Goal: Task Accomplishment & Management: Manage account settings

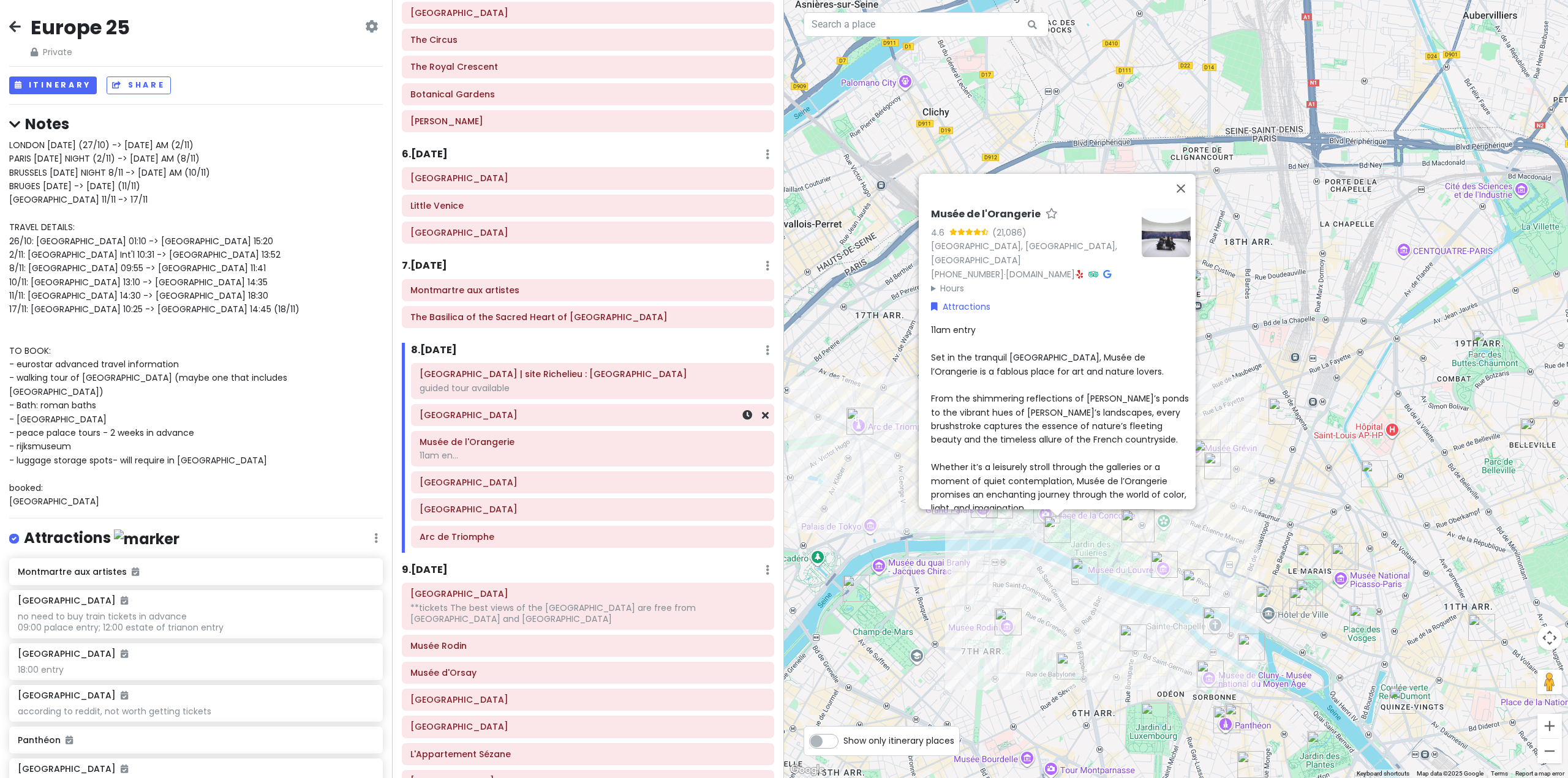
scroll to position [980, 0]
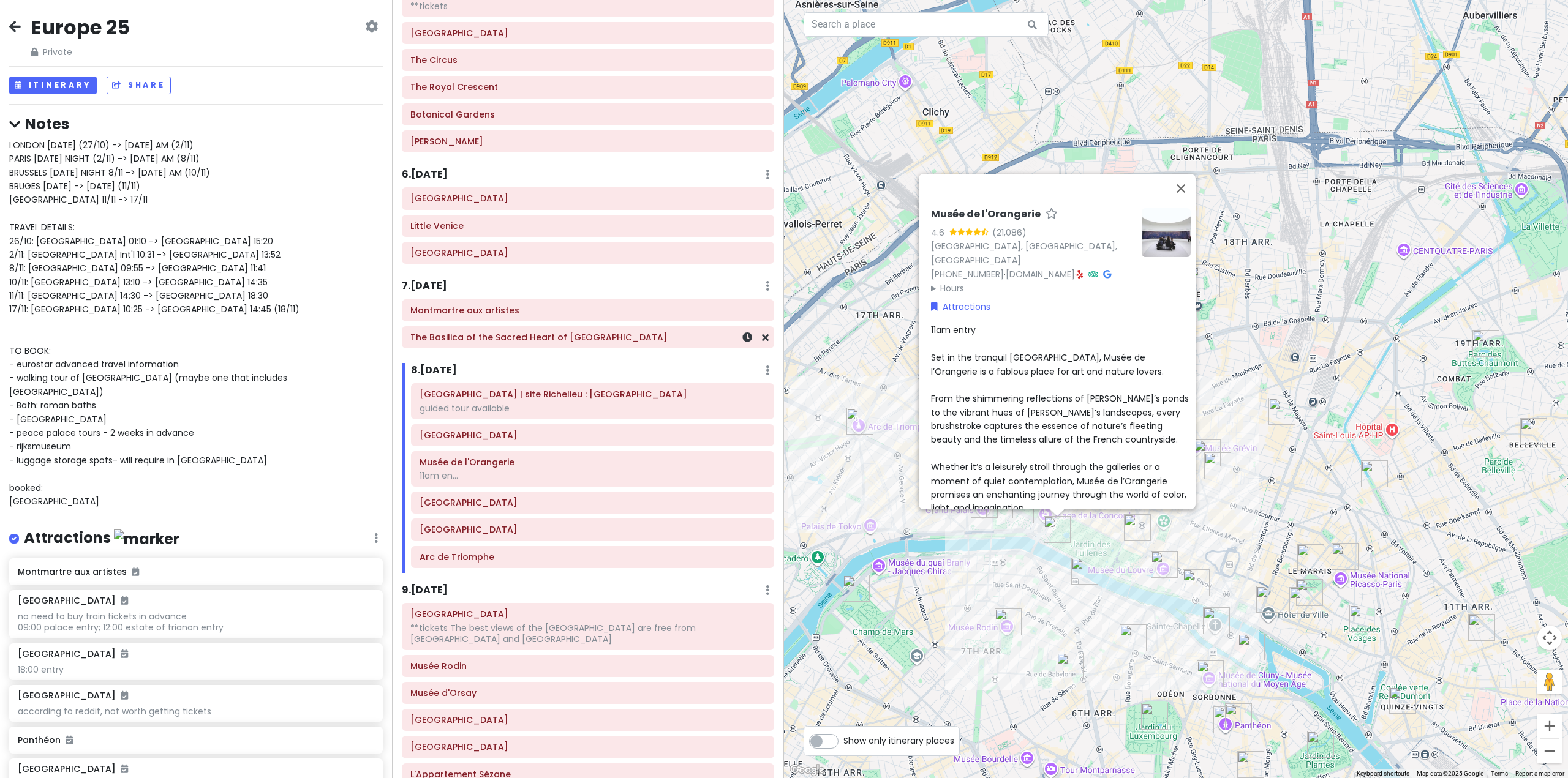
click at [570, 340] on h6 "The Basilica of the Sacred Heart of [GEOGRAPHIC_DATA]" at bounding box center [588, 337] width 355 height 11
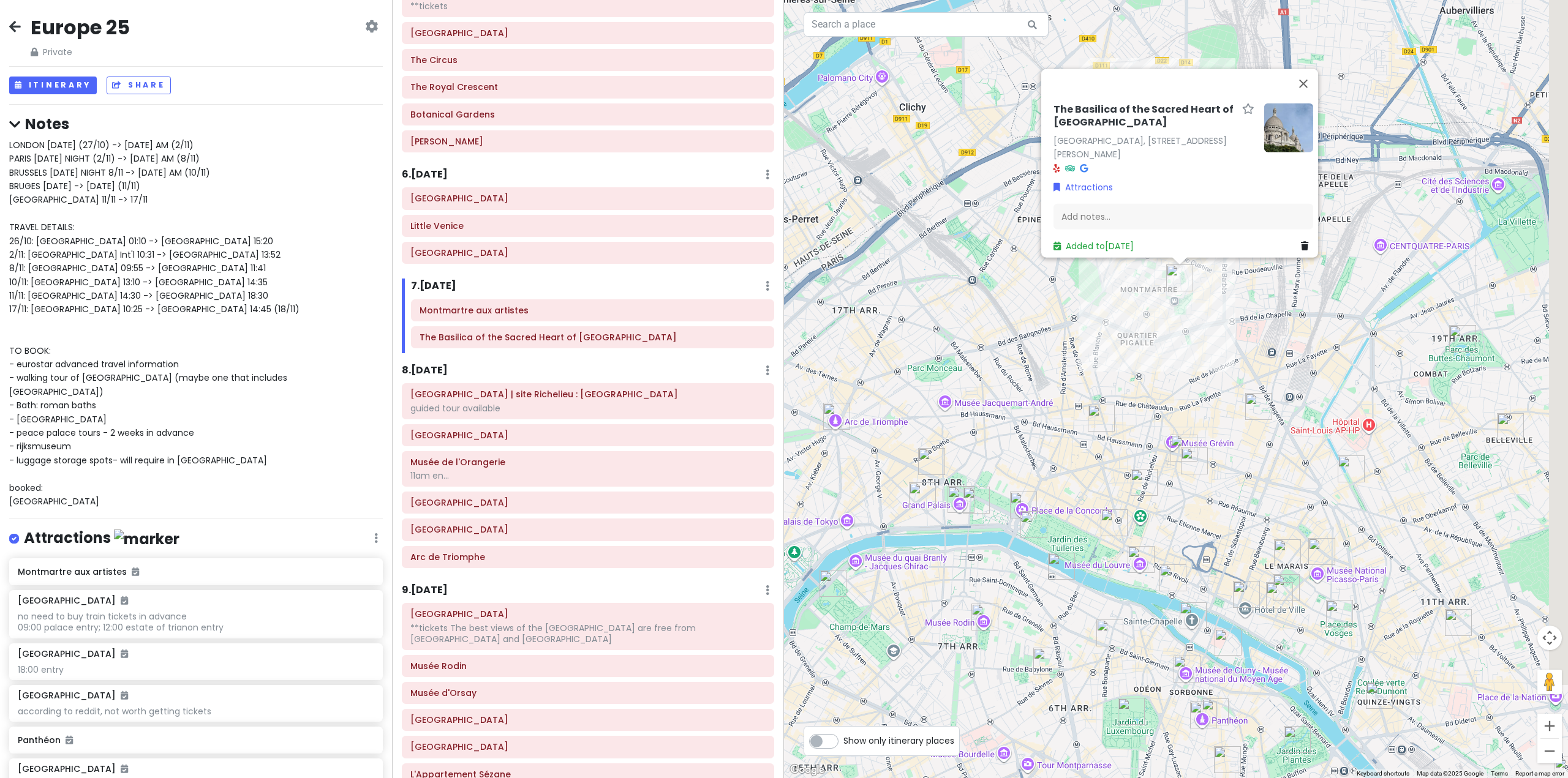
drag, startPoint x: 1026, startPoint y: 372, endPoint x: 965, endPoint y: 360, distance: 62.2
click at [971, 361] on div "The [GEOGRAPHIC_DATA], [STREET_ADDRESS][PERSON_NAME] Attractions Add notes... A…" at bounding box center [1176, 389] width 784 height 778
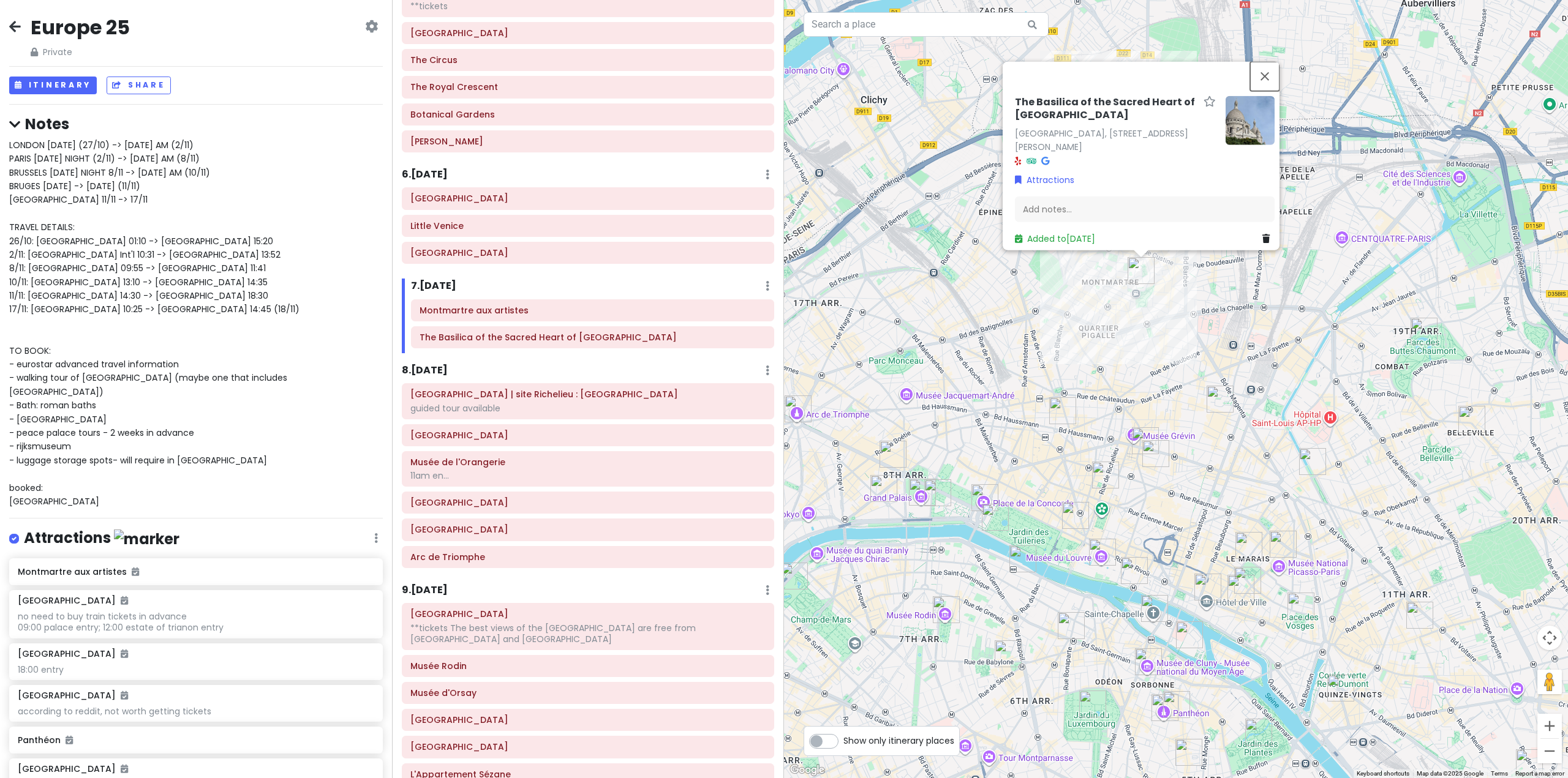
click at [1270, 63] on button "Close" at bounding box center [1264, 76] width 29 height 29
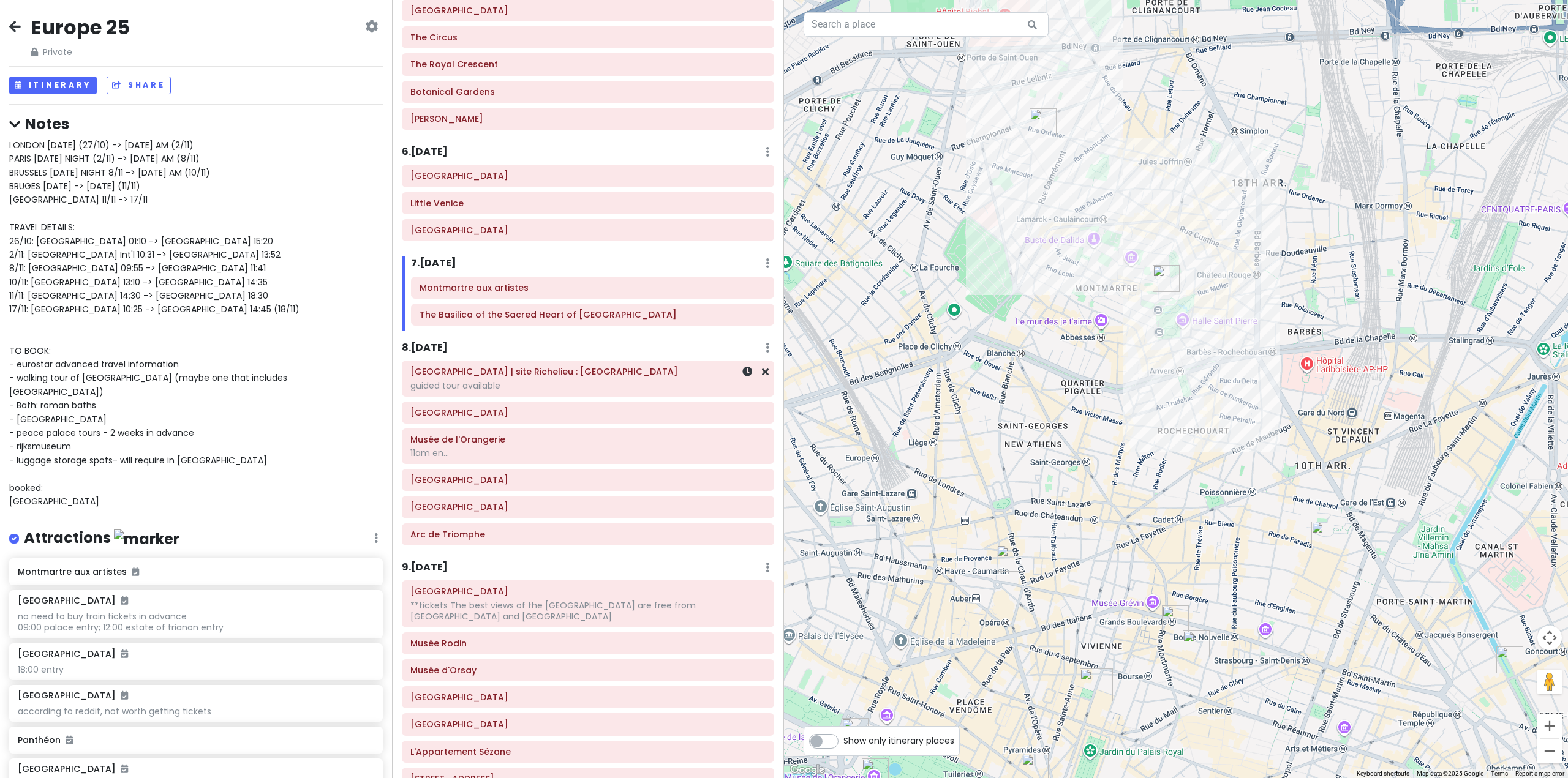
scroll to position [1041, 0]
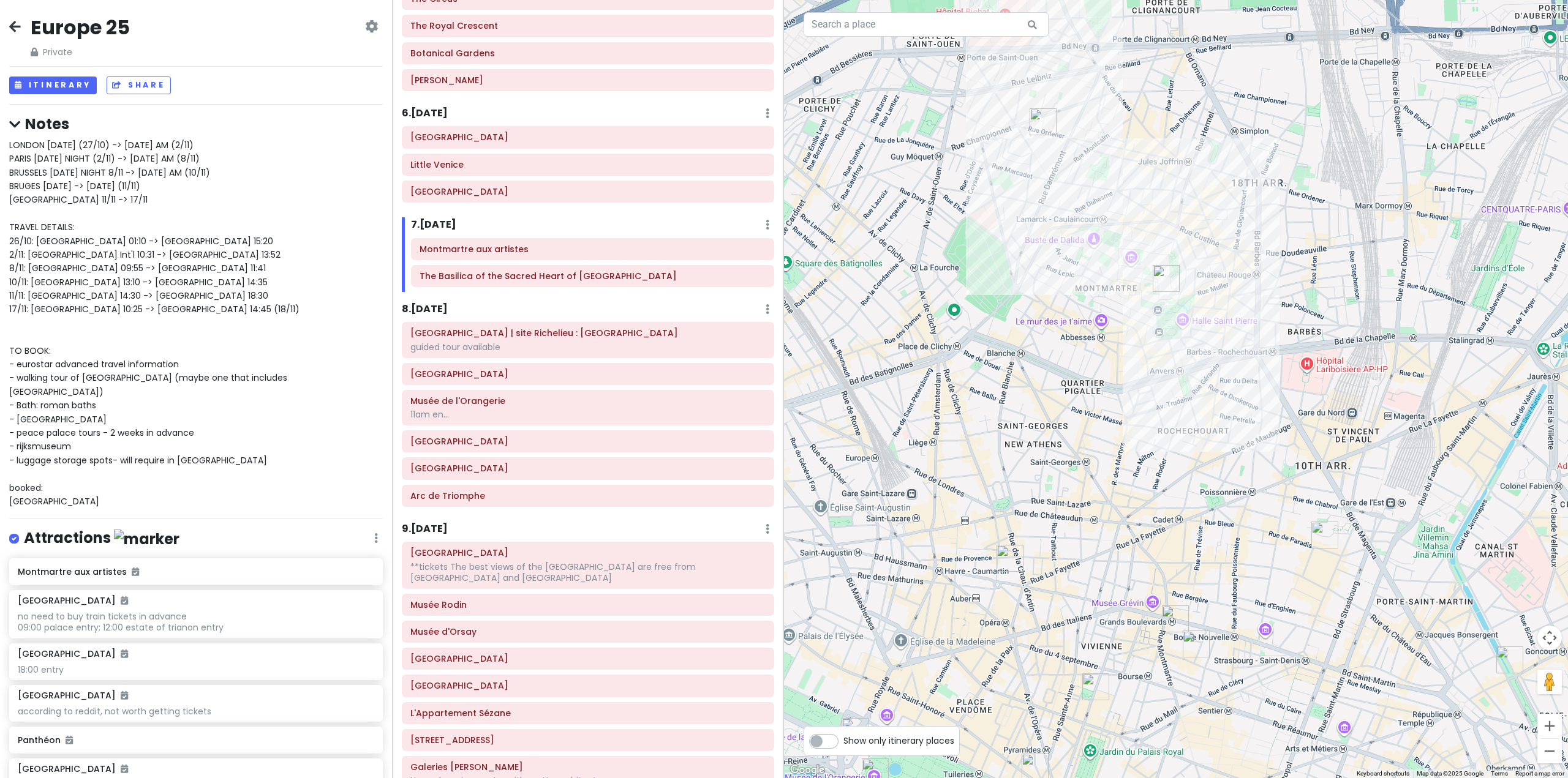
click at [435, 308] on h6 "8 . [DATE]" at bounding box center [424, 308] width 46 height 13
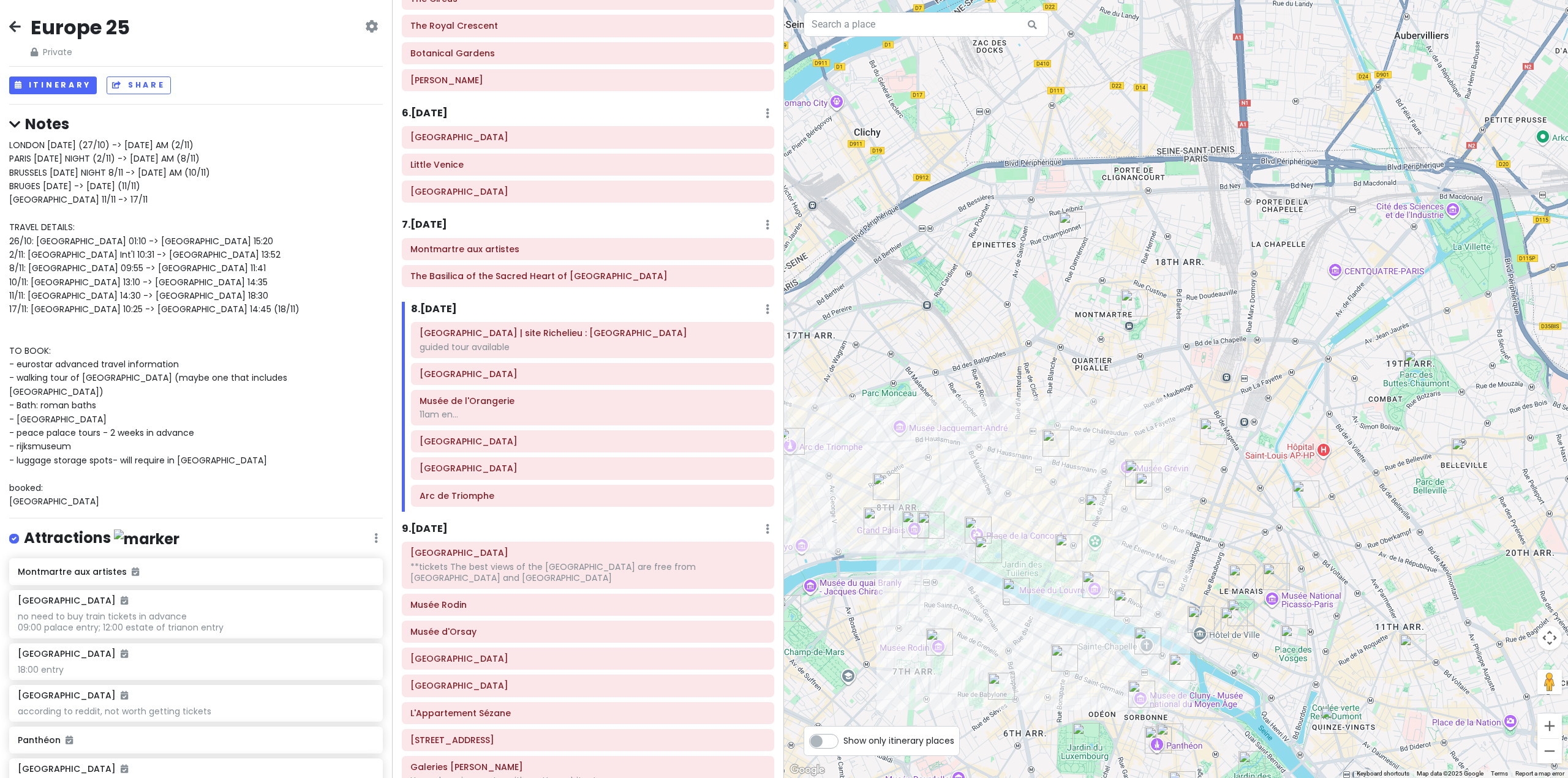
drag, startPoint x: 1045, startPoint y: 376, endPoint x: 1075, endPoint y: 359, distance: 34.5
click at [1075, 359] on div at bounding box center [1176, 389] width 784 height 778
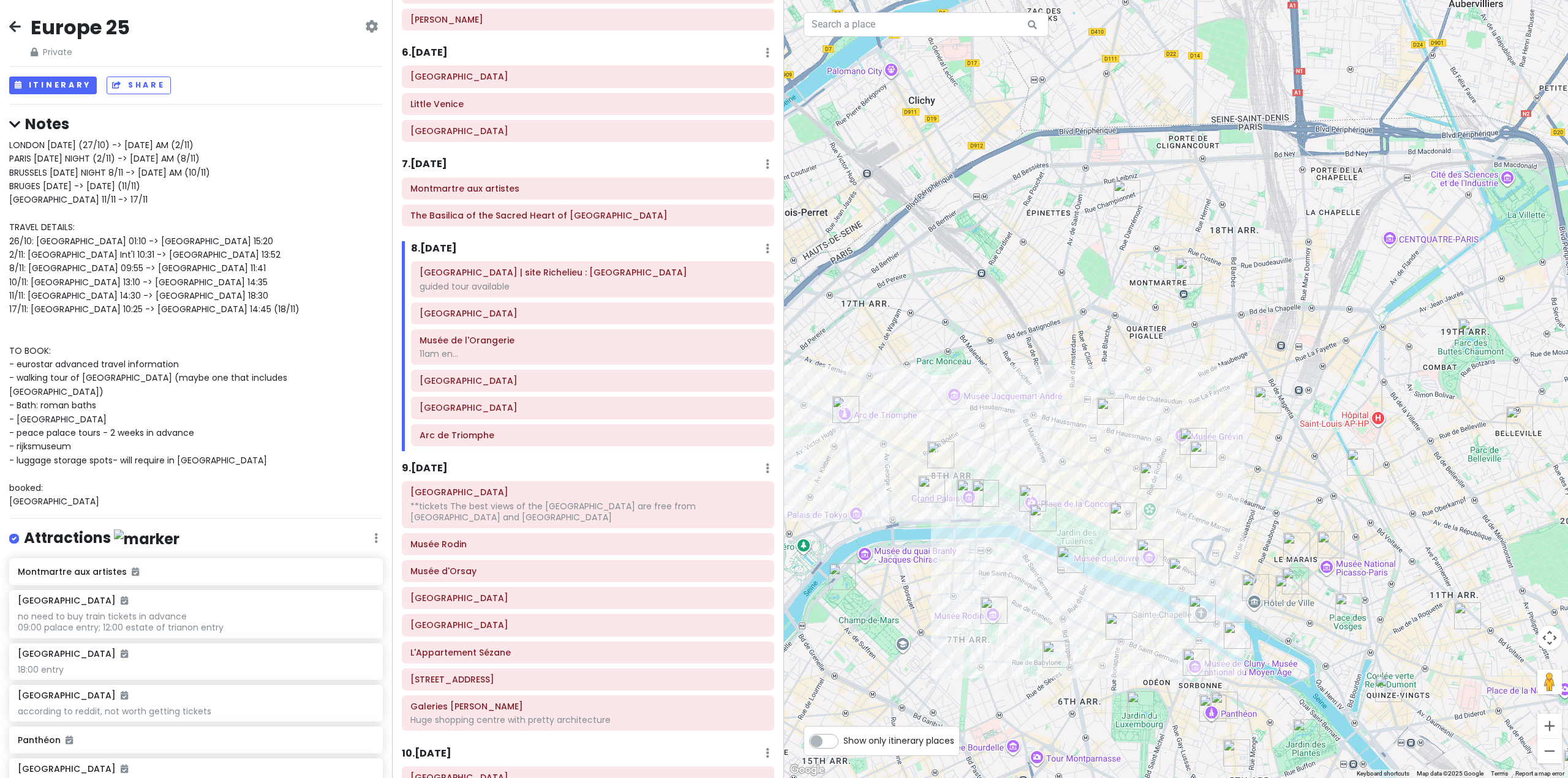
scroll to position [1102, 0]
click at [440, 458] on div "Itinerary × 1 . [DATE] Edit Day Notes Delete Day Fly from [GEOGRAPHIC_DATA] Dra…" at bounding box center [588, 389] width 392 height 778
click at [439, 463] on h6 "9 . [DATE]" at bounding box center [424, 468] width 46 height 13
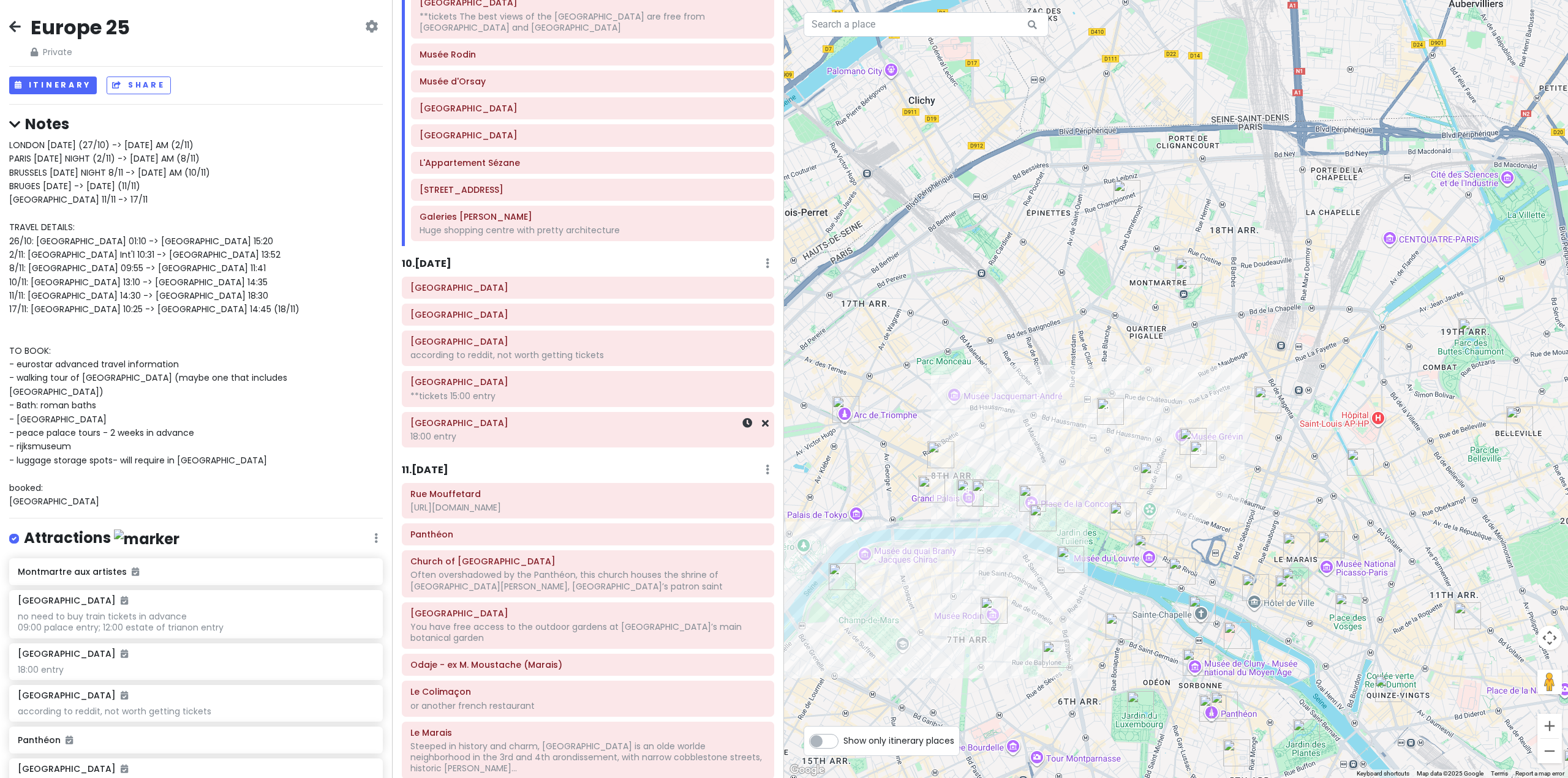
scroll to position [1592, 0]
click at [449, 272] on div "10 . [DATE] Add Day Notes Delete Day" at bounding box center [588, 265] width 373 height 20
click at [447, 266] on h6 "10 . [DATE]" at bounding box center [426, 263] width 49 height 13
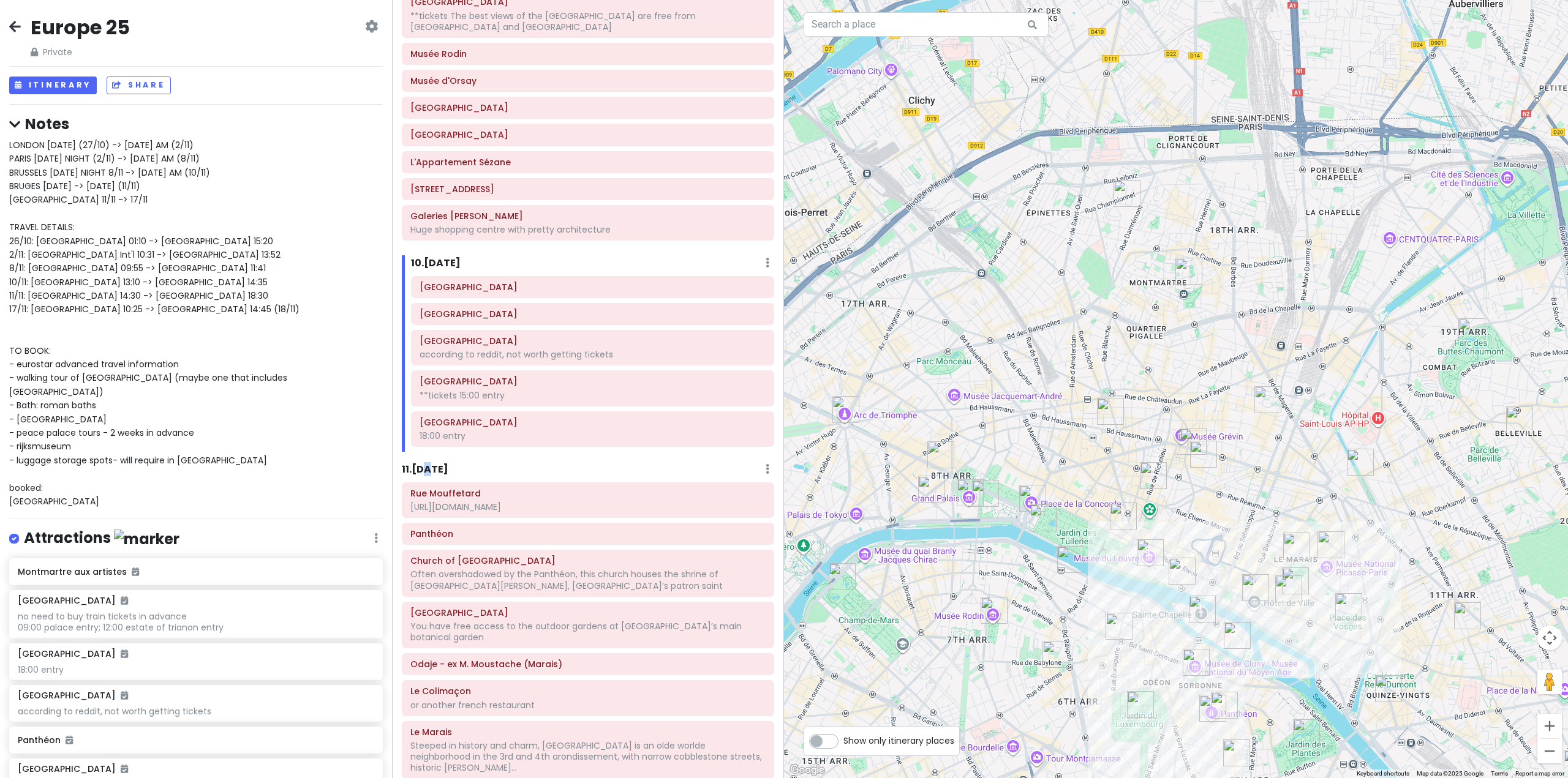
click at [433, 470] on h6 "11 . [DATE]" at bounding box center [425, 470] width 47 height 13
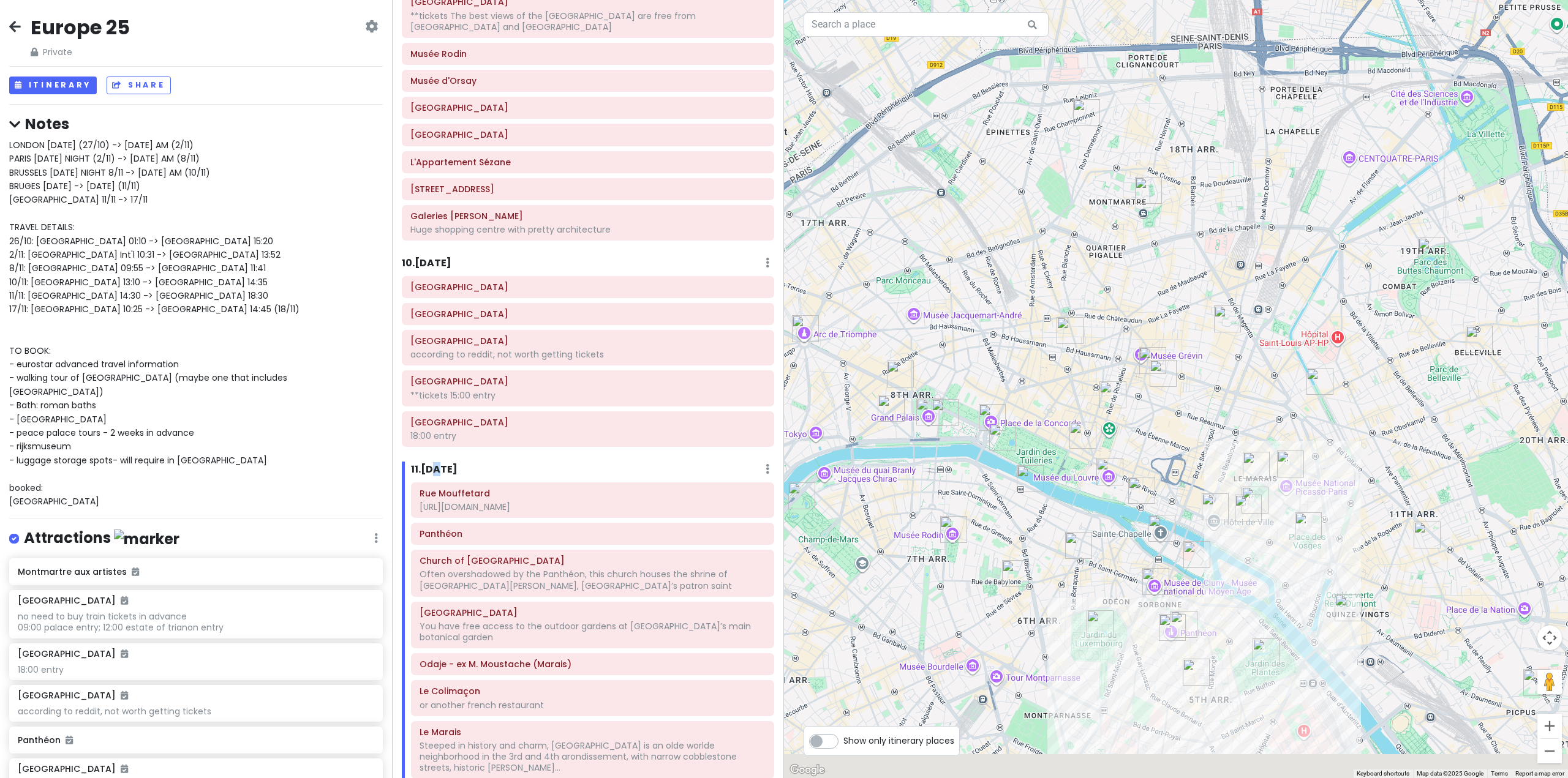
drag, startPoint x: 1030, startPoint y: 447, endPoint x: 955, endPoint y: 380, distance: 100.6
click at [955, 381] on div "To navigate, press the arrow keys." at bounding box center [1176, 389] width 784 height 778
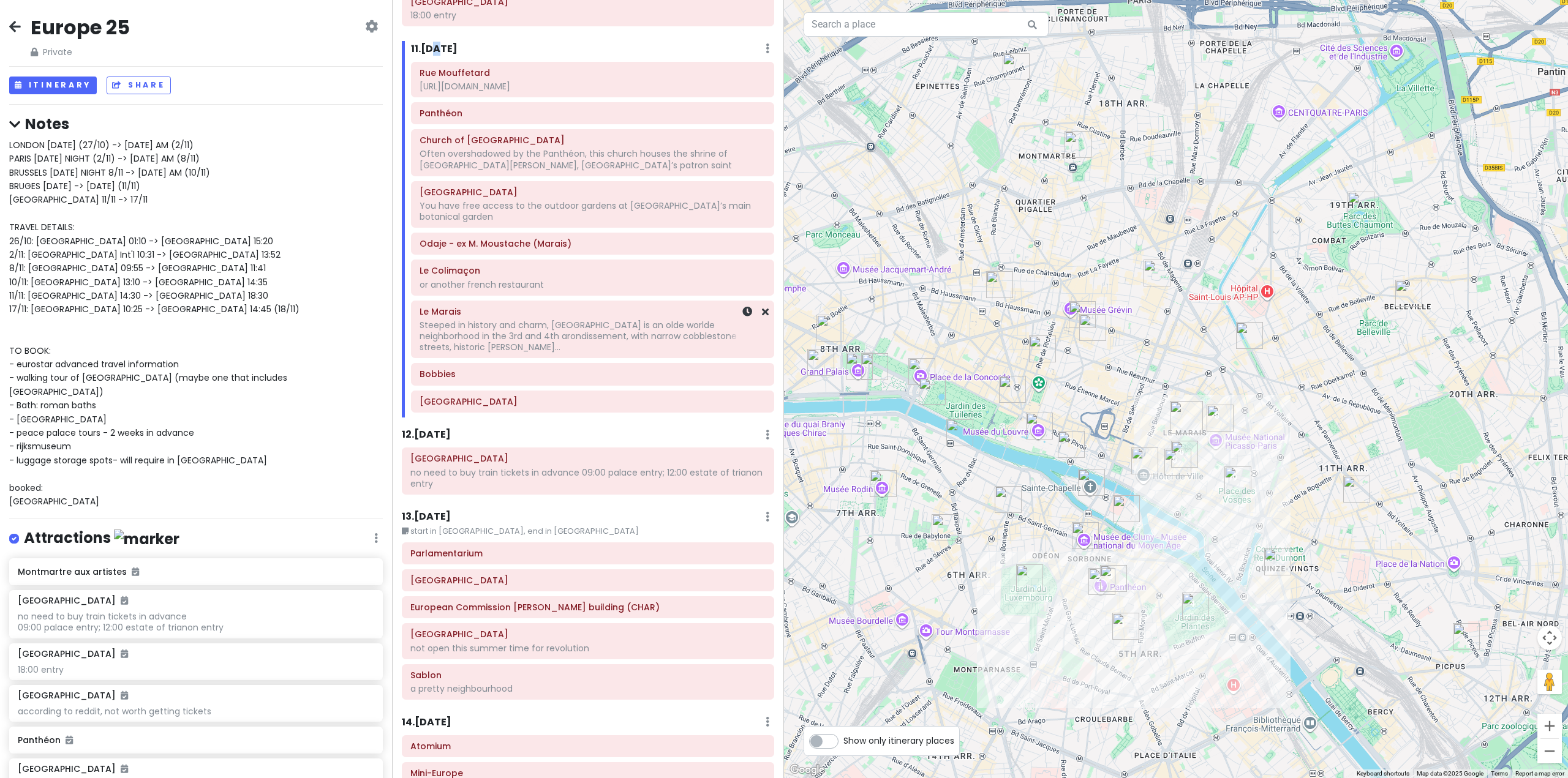
scroll to position [2021, 0]
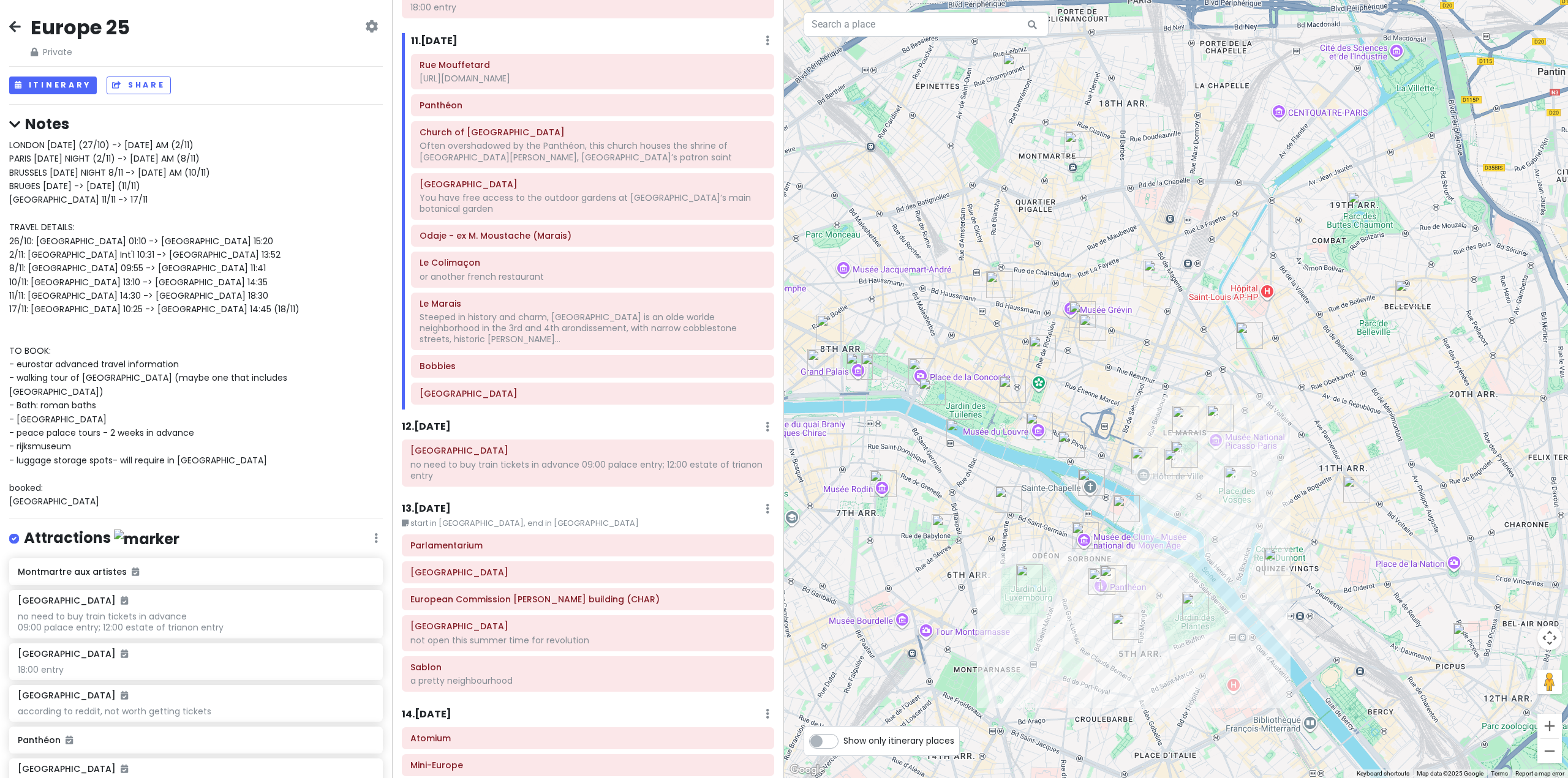
click at [423, 421] on h6 "12 . [DATE]" at bounding box center [426, 427] width 49 height 13
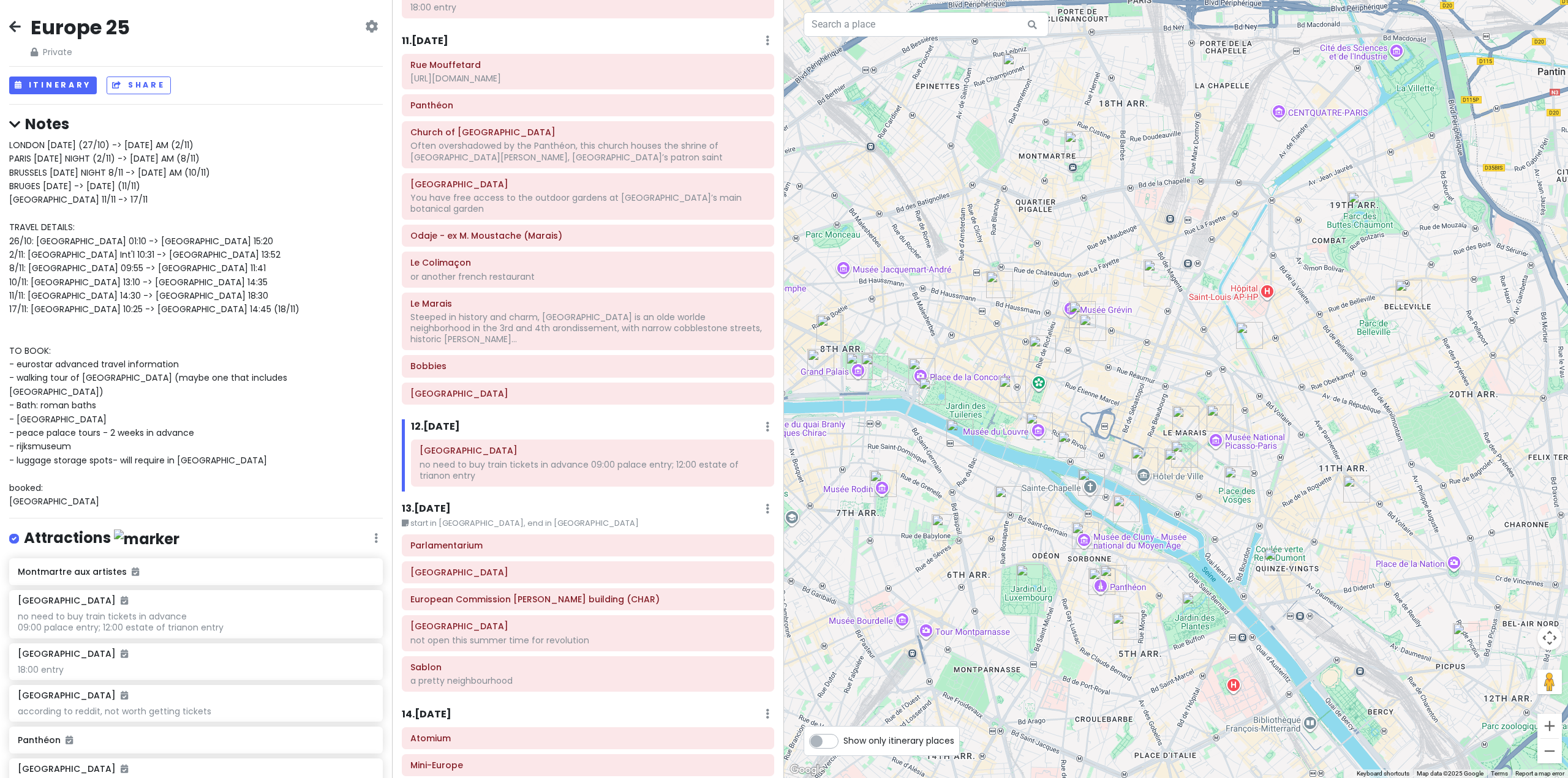
click at [441, 502] on h6 "13 . [DATE]" at bounding box center [426, 508] width 49 height 13
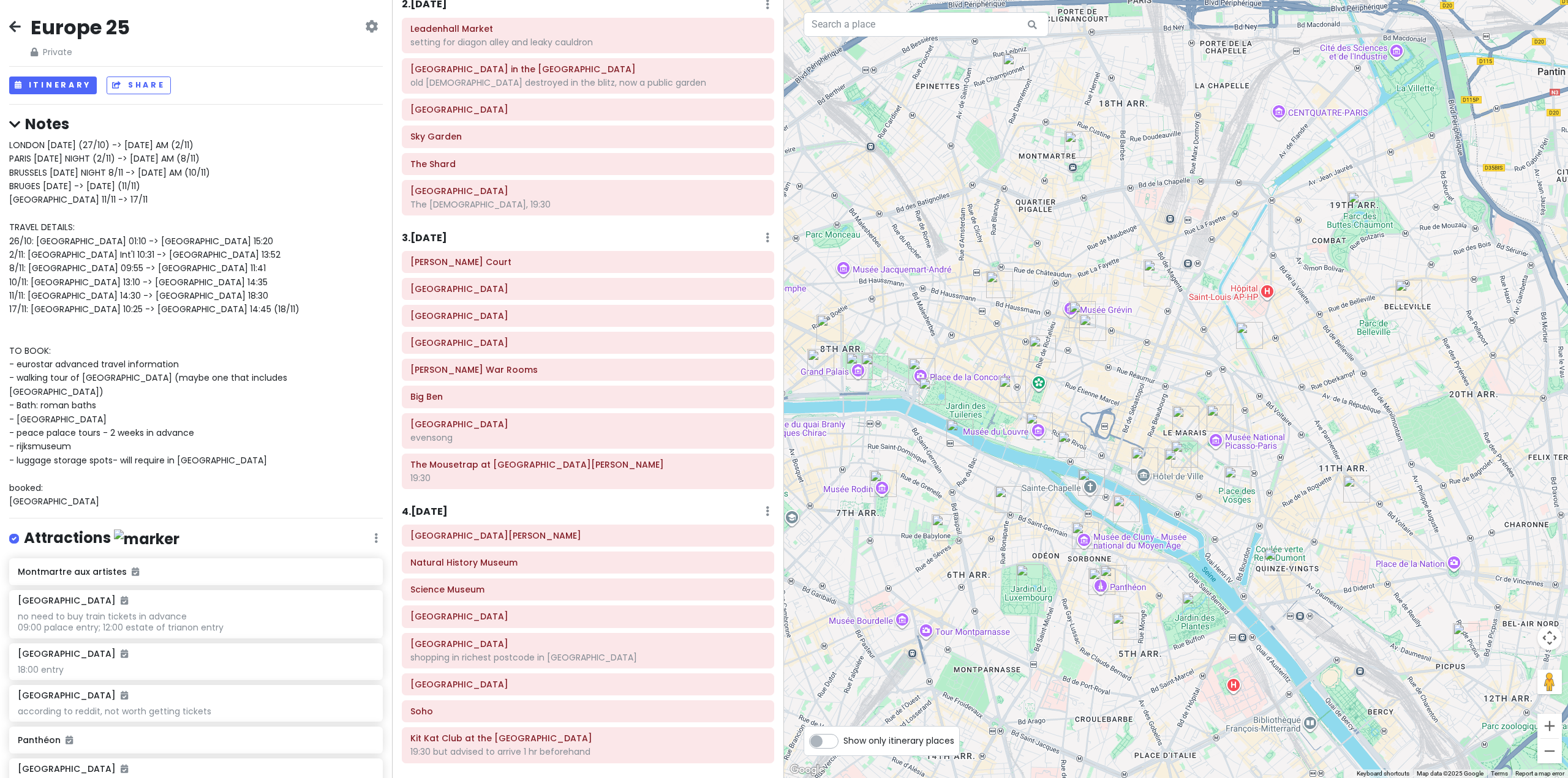
scroll to position [122, 0]
click at [447, 240] on h6 "3 . [DATE]" at bounding box center [424, 239] width 46 height 13
click at [766, 238] on icon at bounding box center [768, 239] width 4 height 10
click at [725, 270] on link "Add Day Notes" at bounding box center [730, 275] width 101 height 29
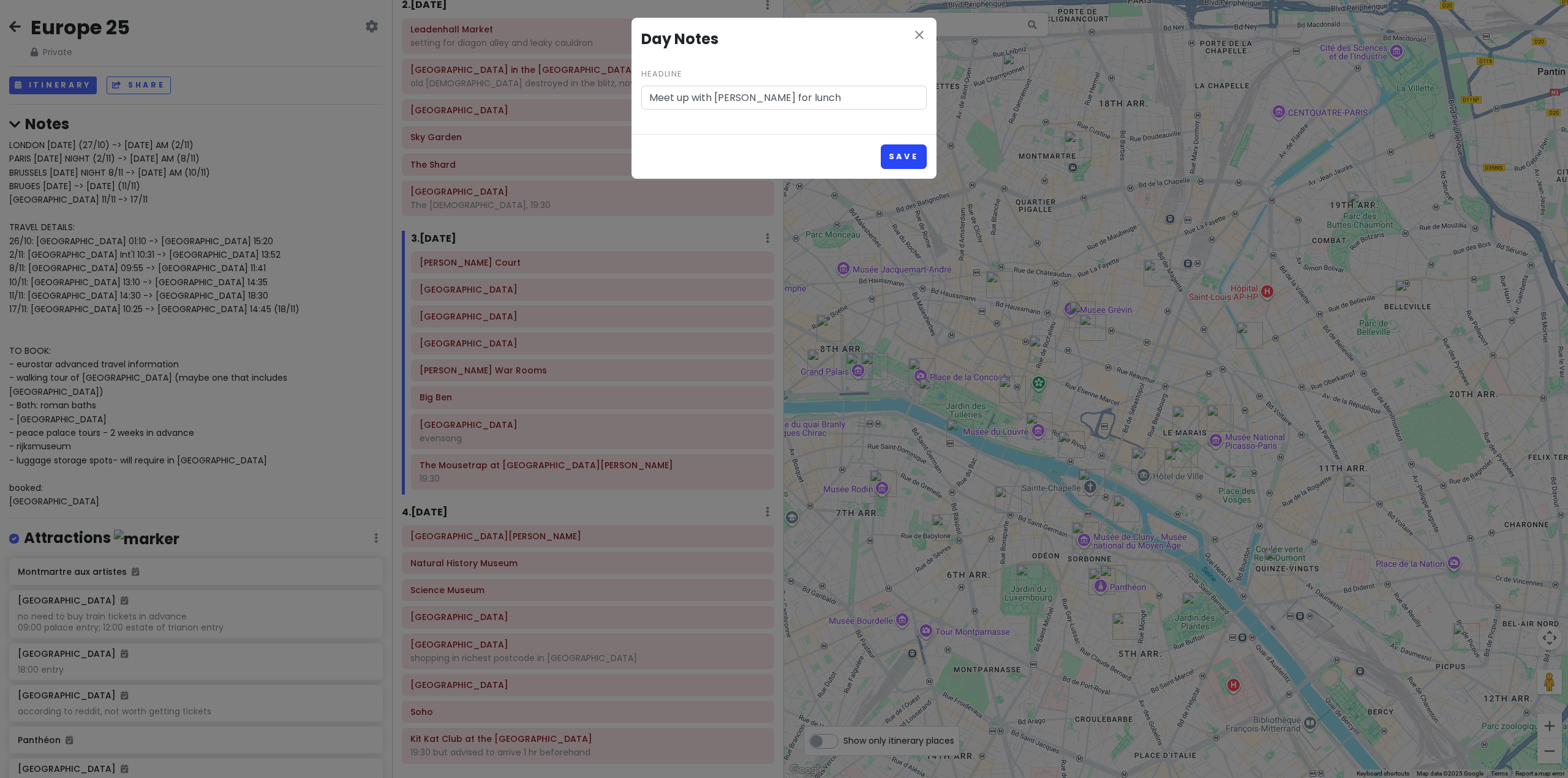
type input "Meet up with [PERSON_NAME] for lunch"
click at [906, 156] on button "Save" at bounding box center [903, 156] width 46 height 24
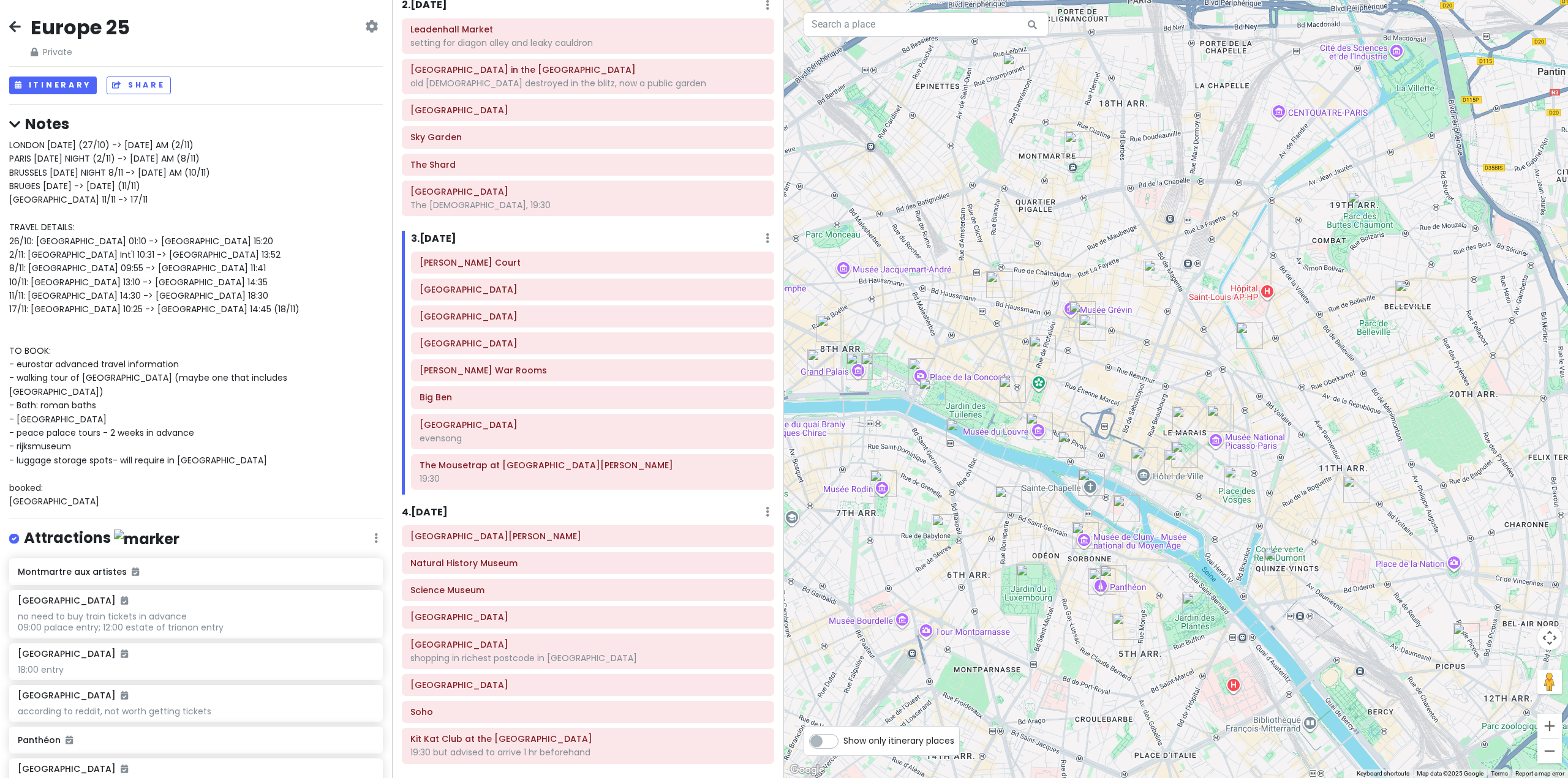
click at [545, 234] on div "3 . [DATE] Add Day Notes Delete Day" at bounding box center [593, 241] width 363 height 20
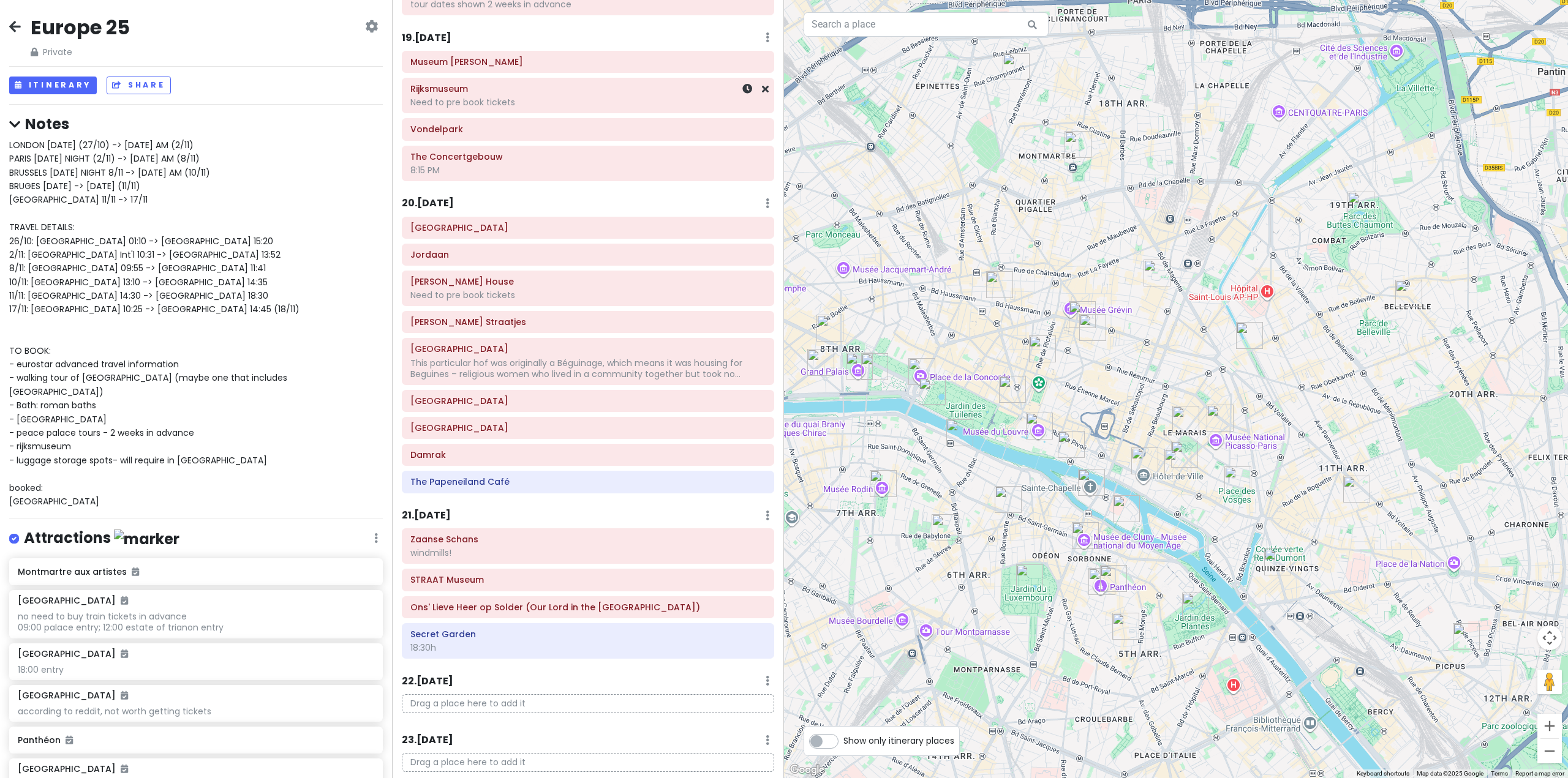
scroll to position [3997, 0]
